Goal: Task Accomplishment & Management: Manage account settings

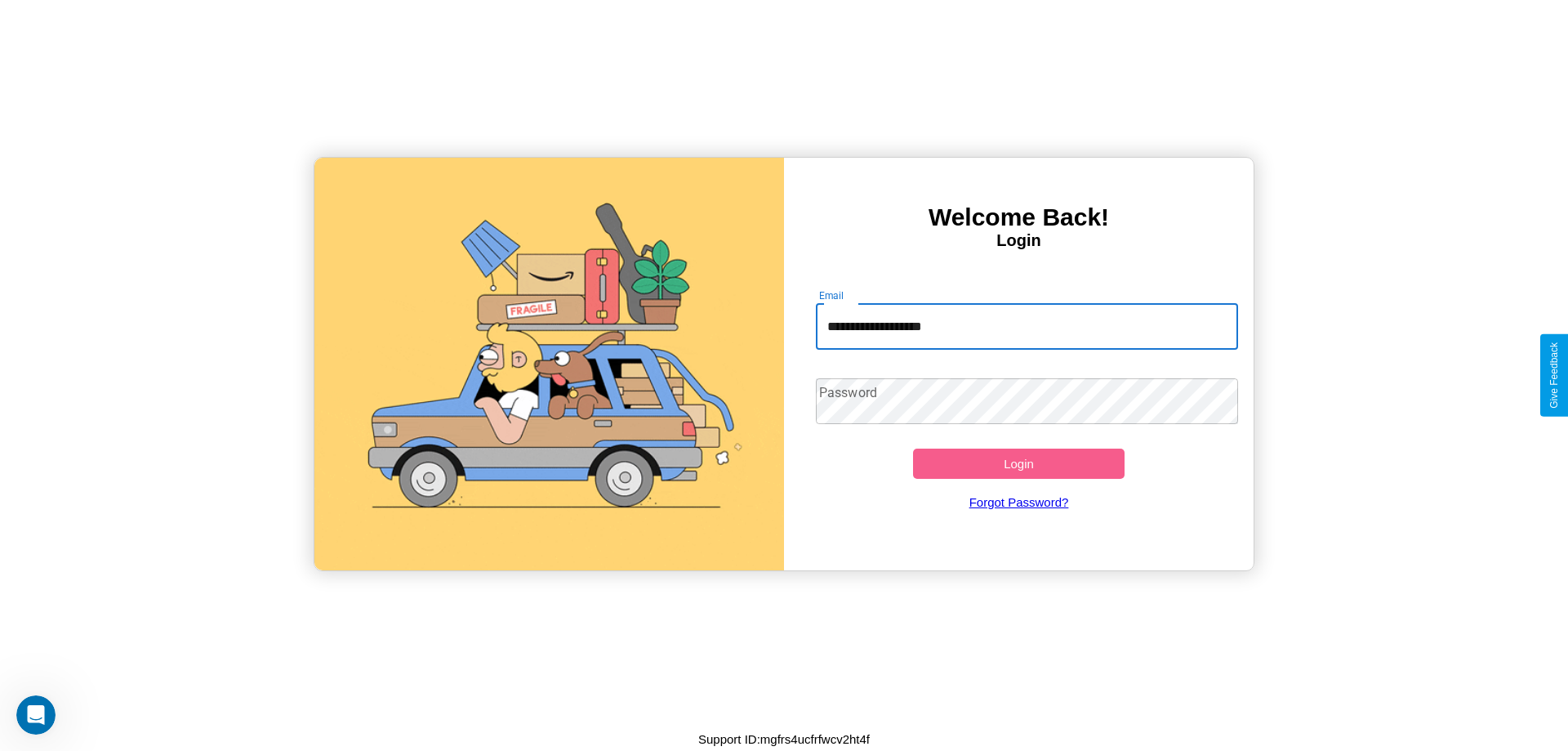
type input "**********"
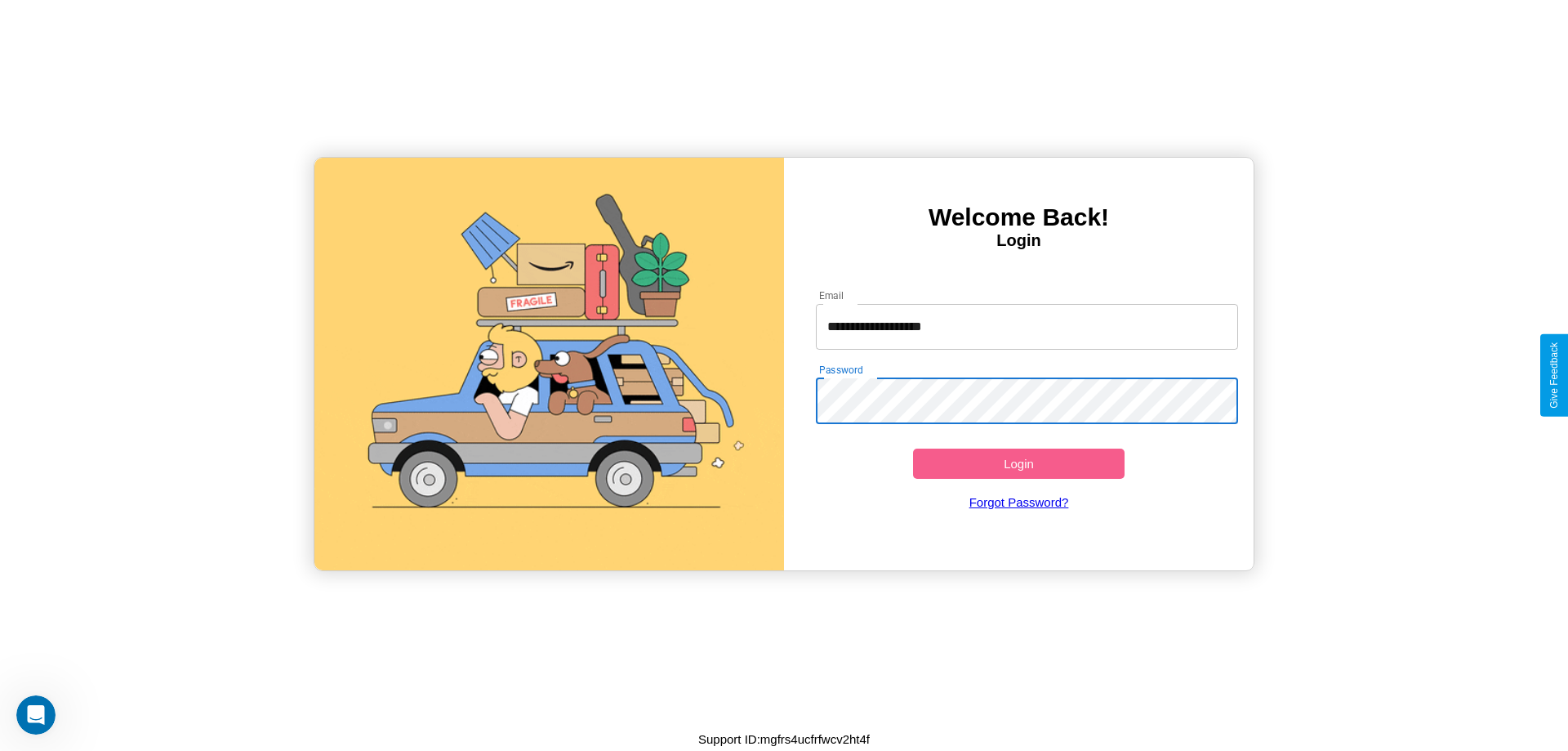
click at [1018, 463] on button "Login" at bounding box center [1018, 464] width 212 height 31
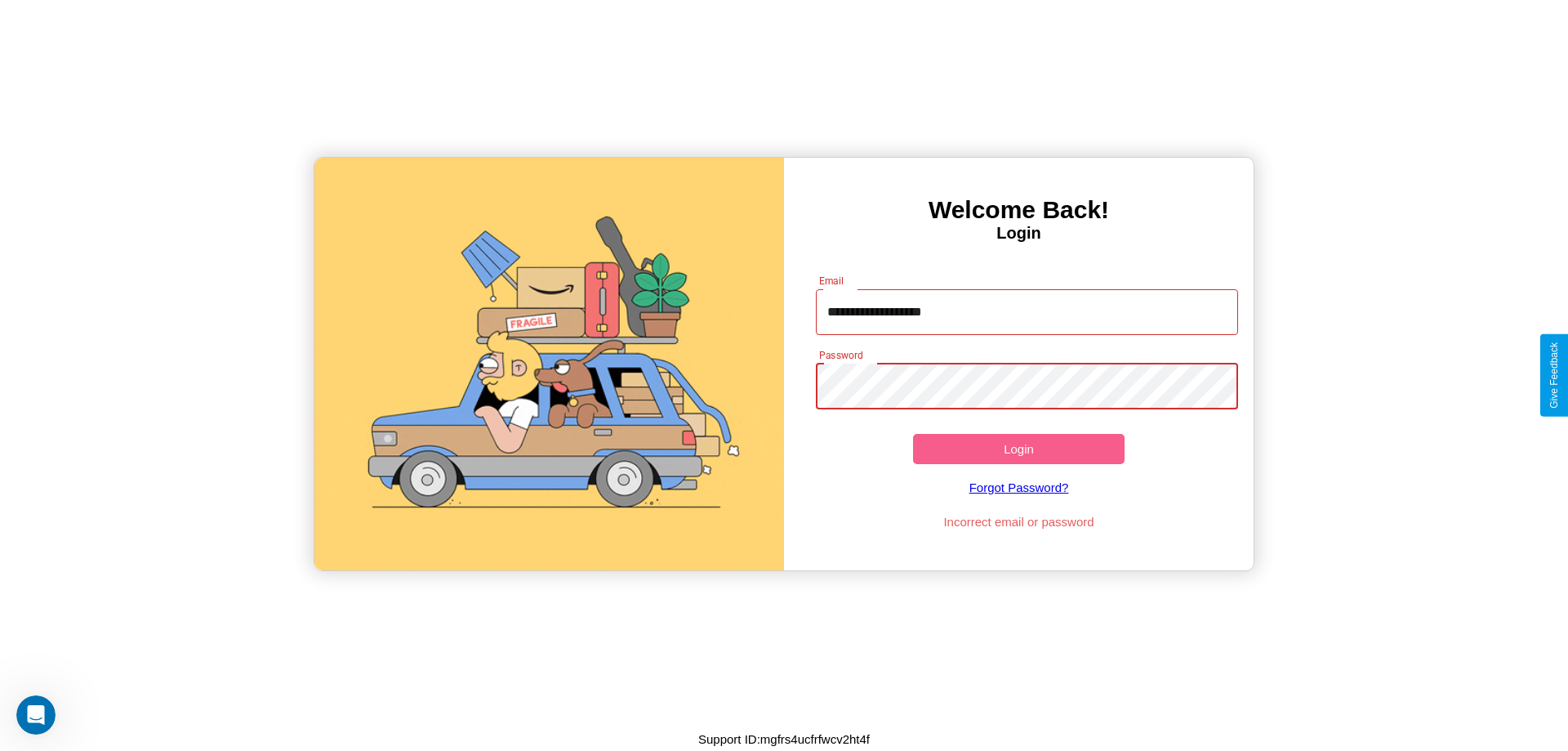
click at [1018, 449] on button "Login" at bounding box center [1018, 449] width 212 height 31
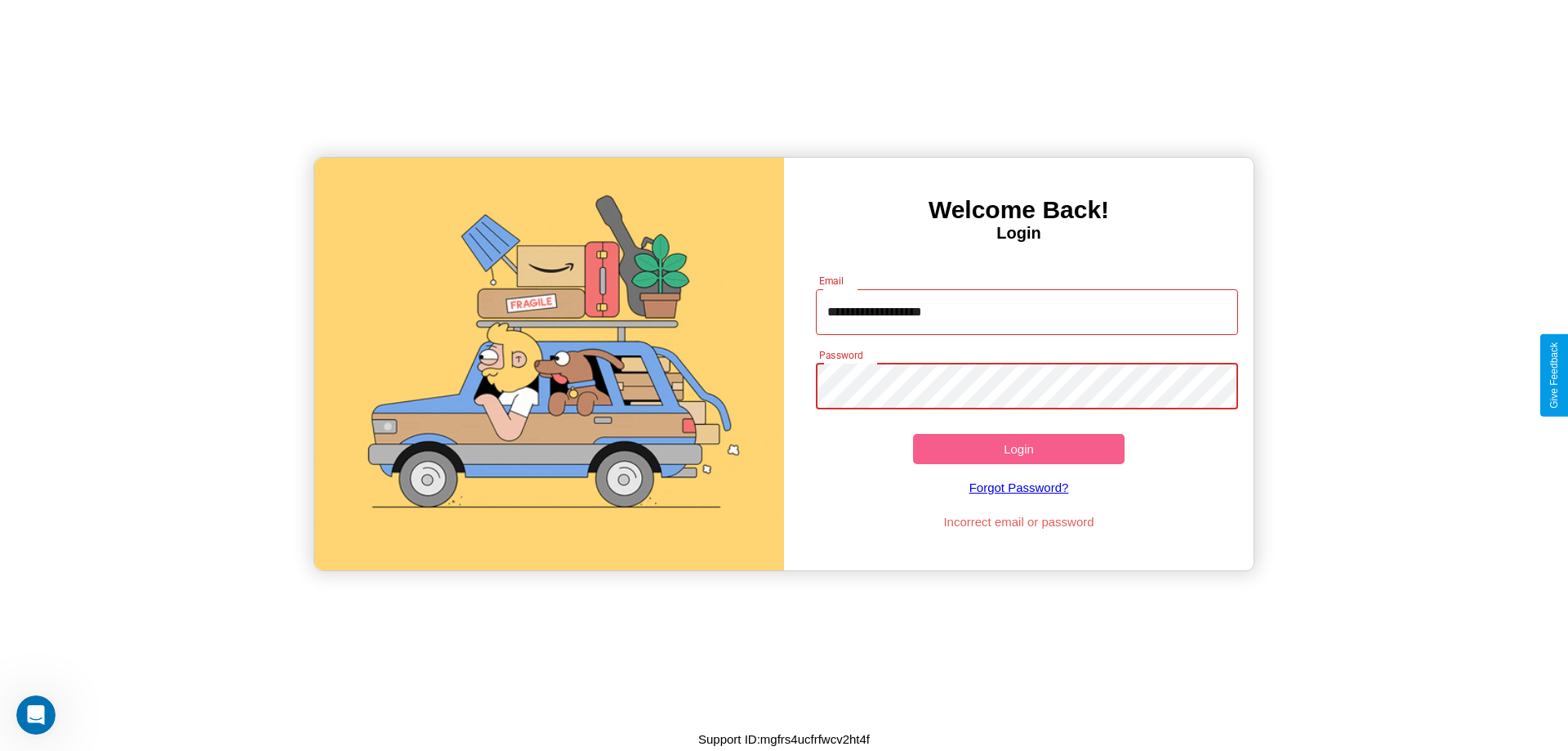
click at [1018, 449] on button "Login" at bounding box center [1018, 449] width 212 height 31
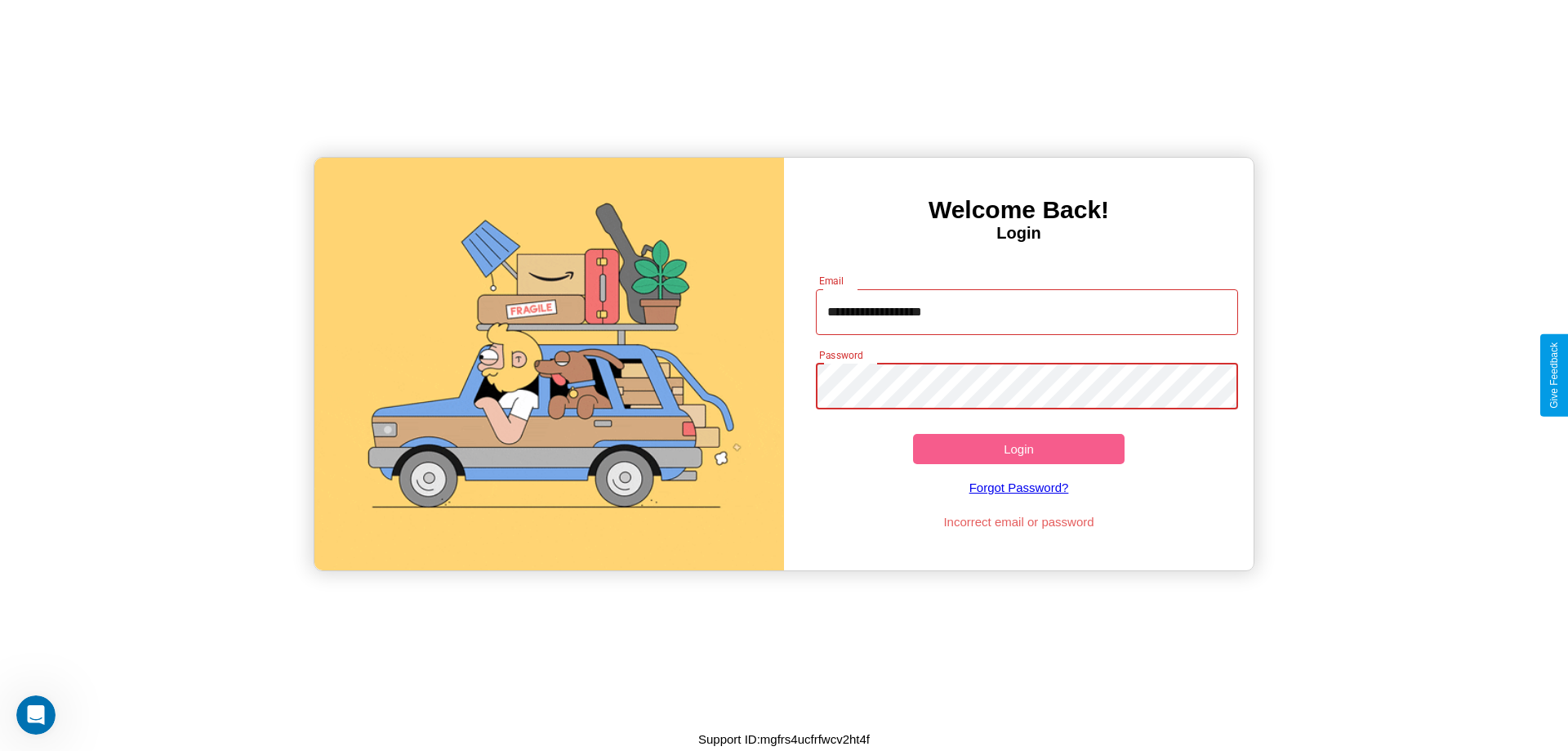
click at [1018, 449] on button "Login" at bounding box center [1018, 449] width 212 height 31
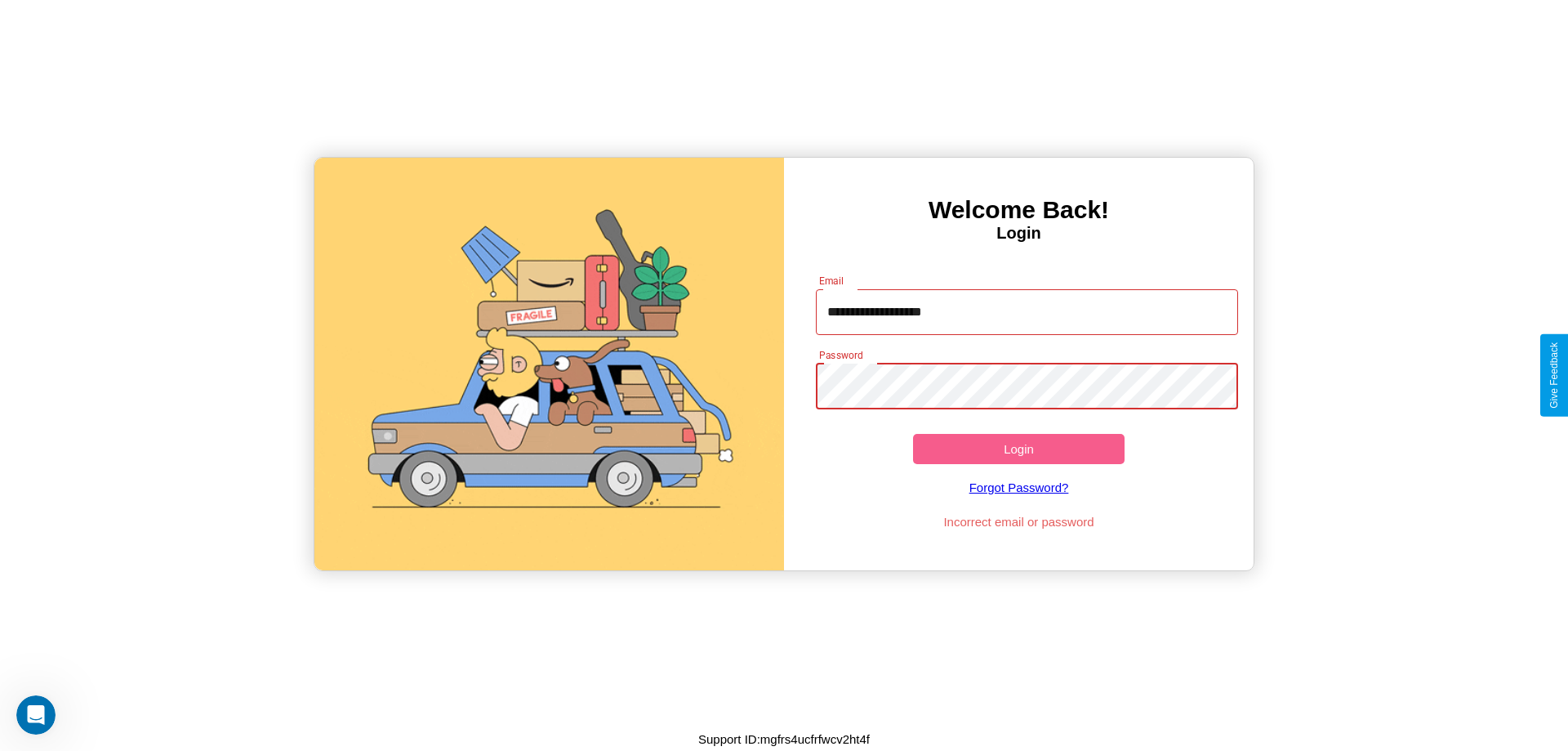
click at [1018, 449] on button "Login" at bounding box center [1018, 449] width 212 height 31
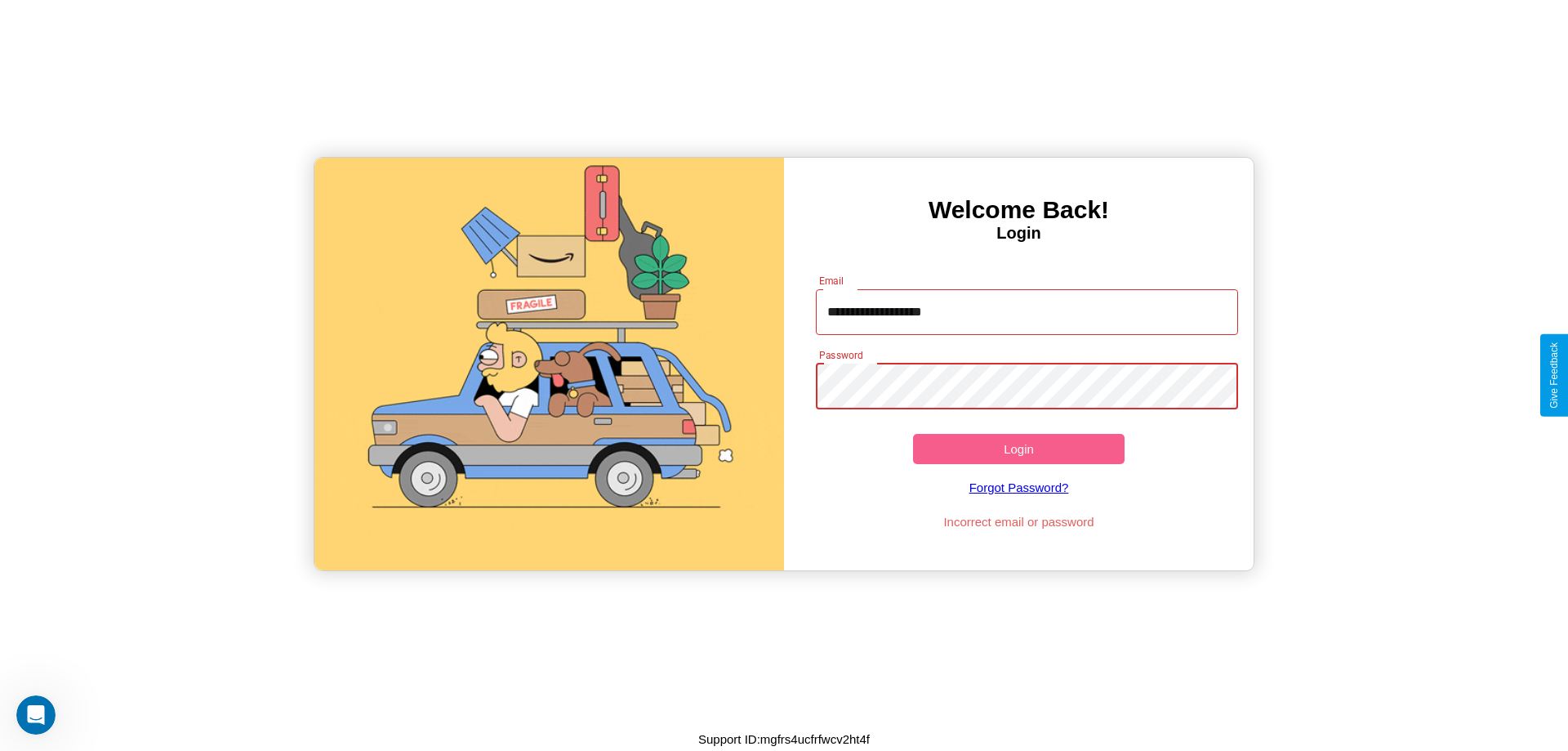
click at [1018, 449] on button "Login" at bounding box center [1018, 449] width 212 height 31
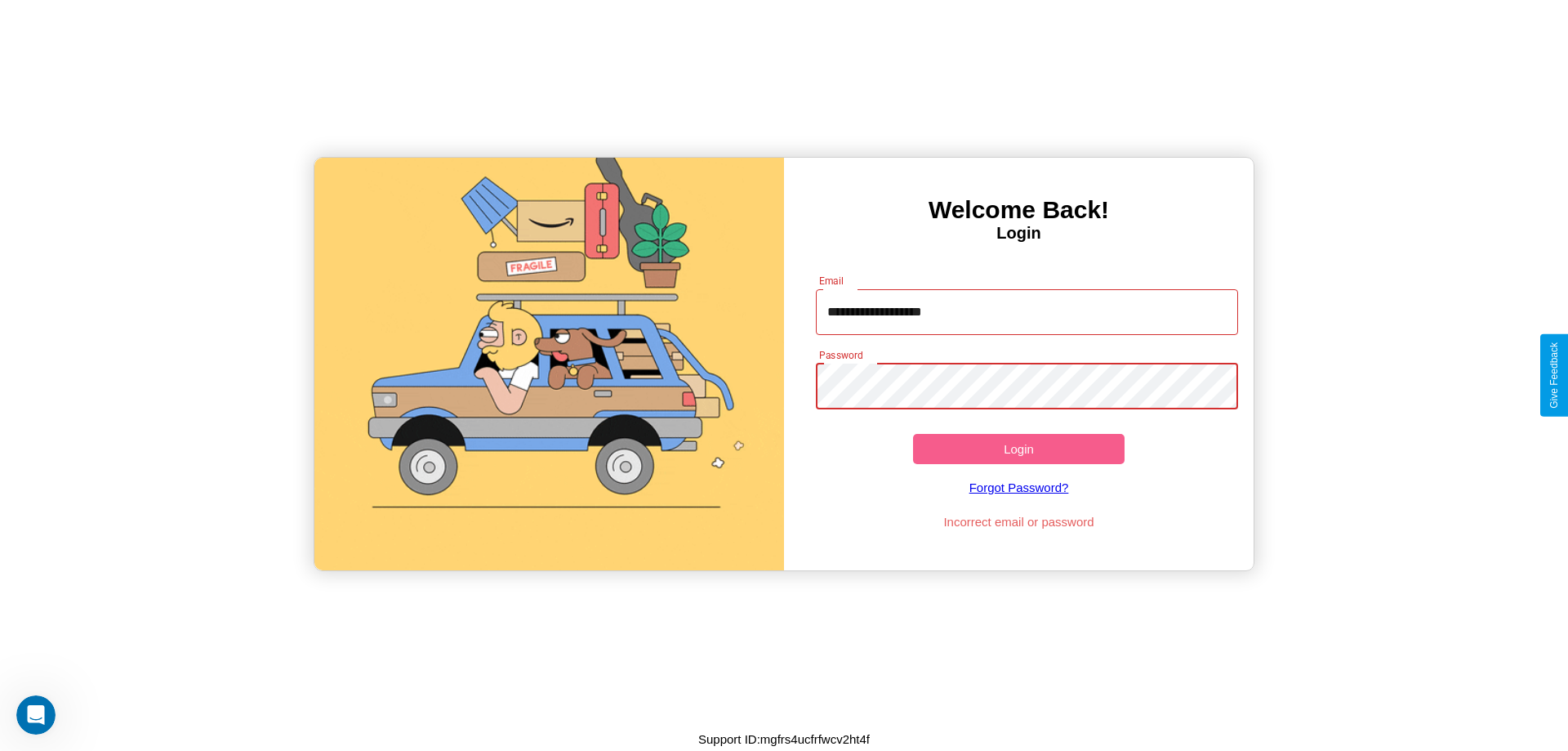
click at [1018, 449] on button "Login" at bounding box center [1018, 449] width 212 height 31
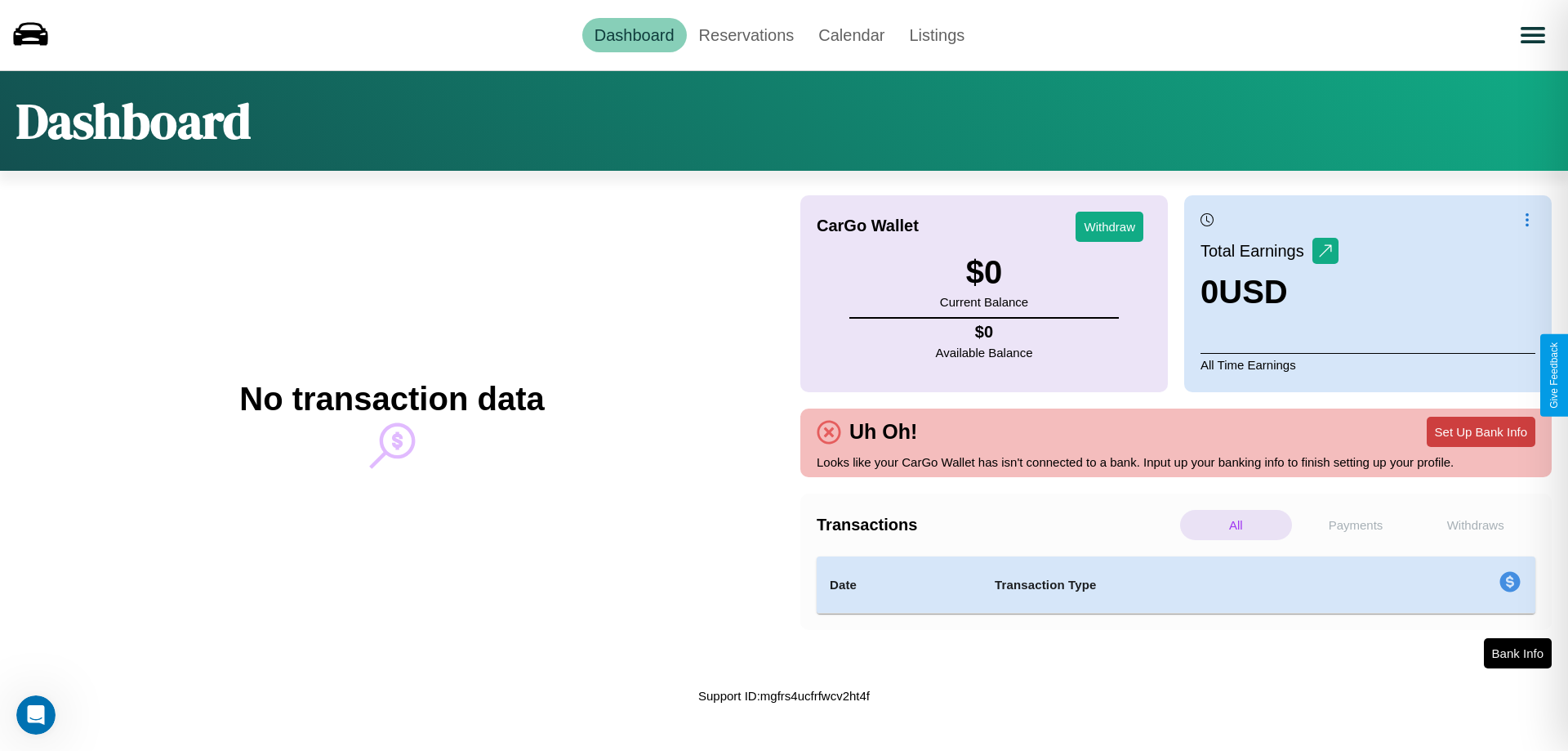
click at [1481, 432] on button "Set Up Bank Info" at bounding box center [1481, 432] width 108 height 31
